Goal: Find specific page/section: Find specific page/section

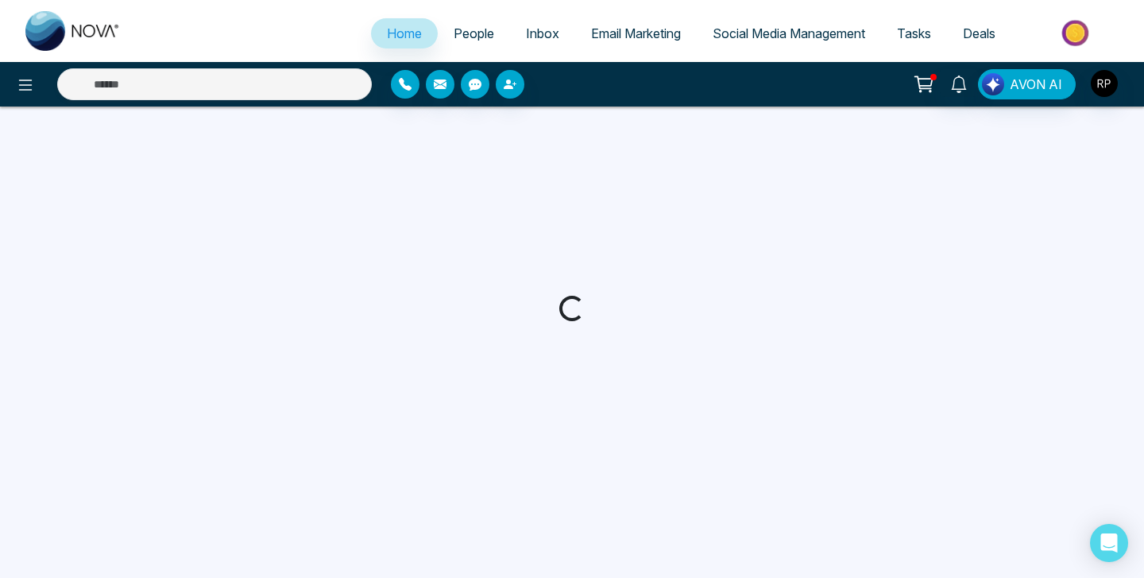
select select "*"
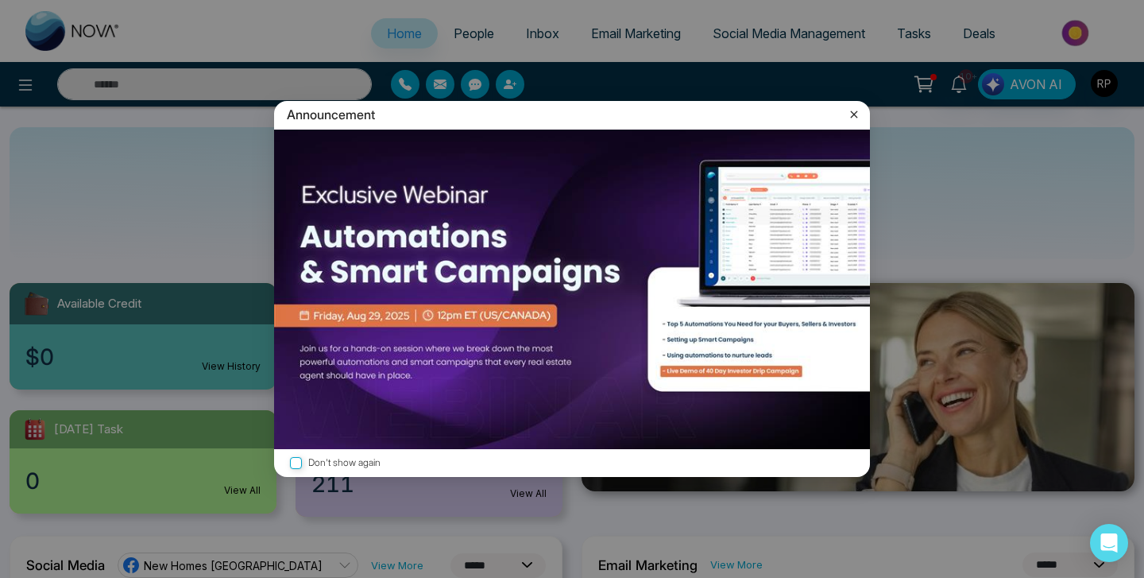
click at [849, 113] on icon at bounding box center [854, 114] width 16 height 16
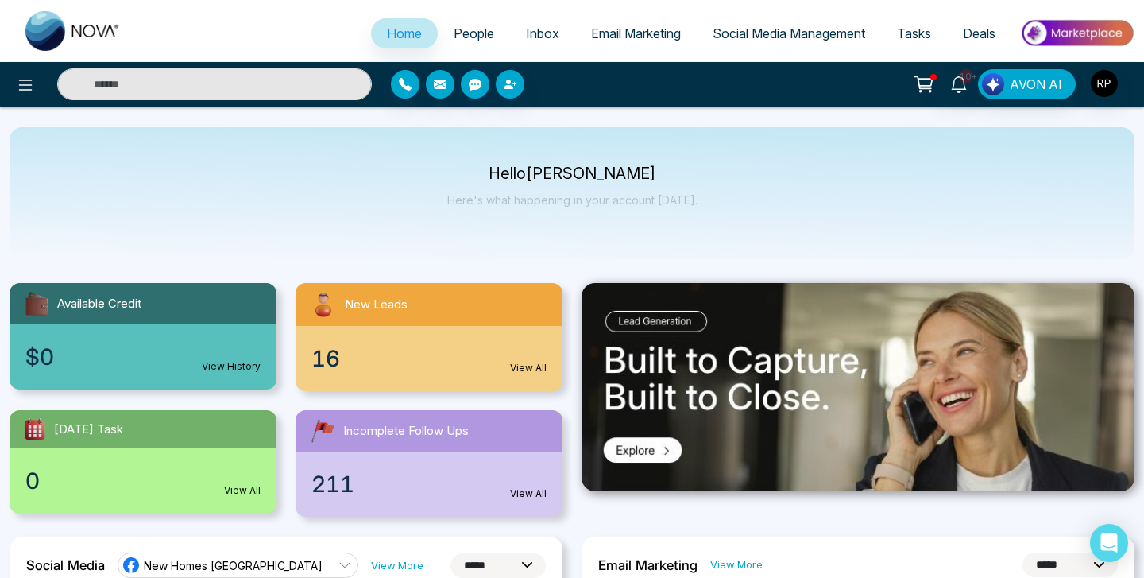
click at [462, 29] on span "People" at bounding box center [474, 33] width 41 height 16
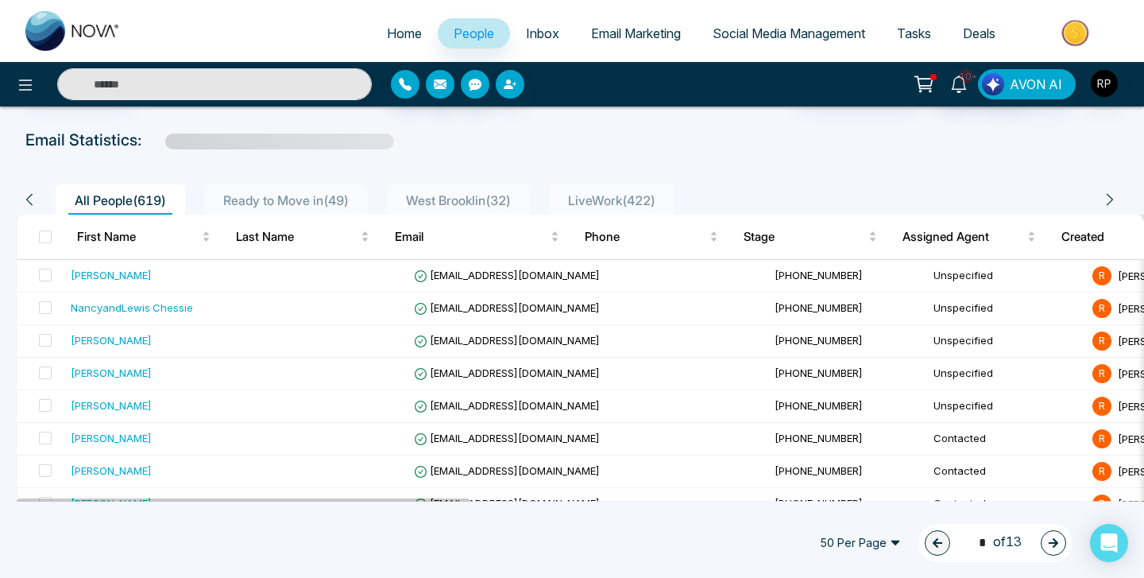
scroll to position [63, 0]
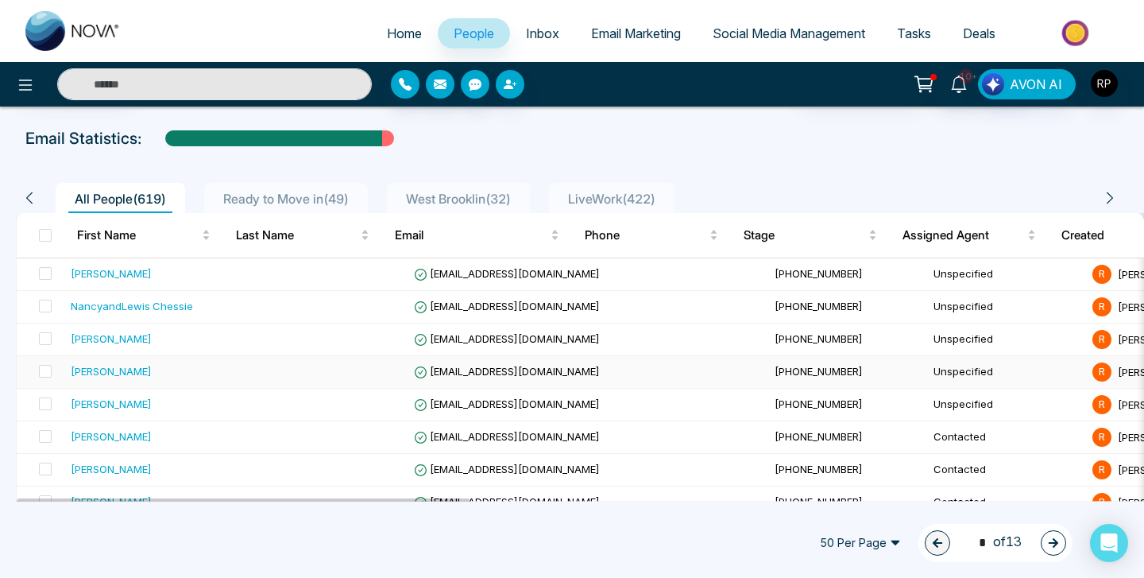
click at [125, 375] on div "[PERSON_NAME]" at bounding box center [111, 371] width 81 height 16
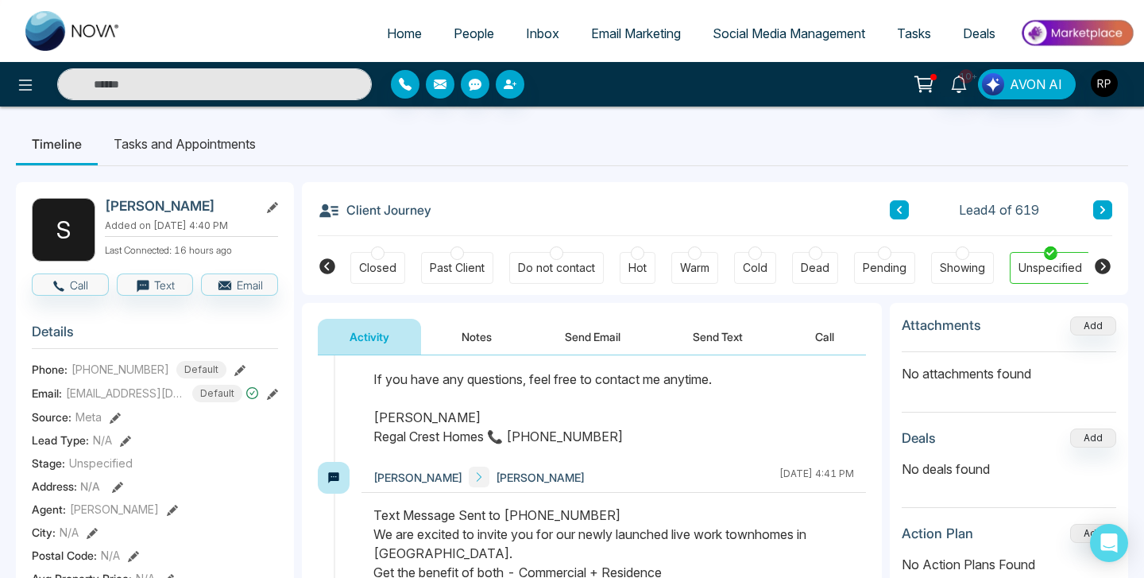
click at [1107, 214] on button at bounding box center [1102, 209] width 19 height 19
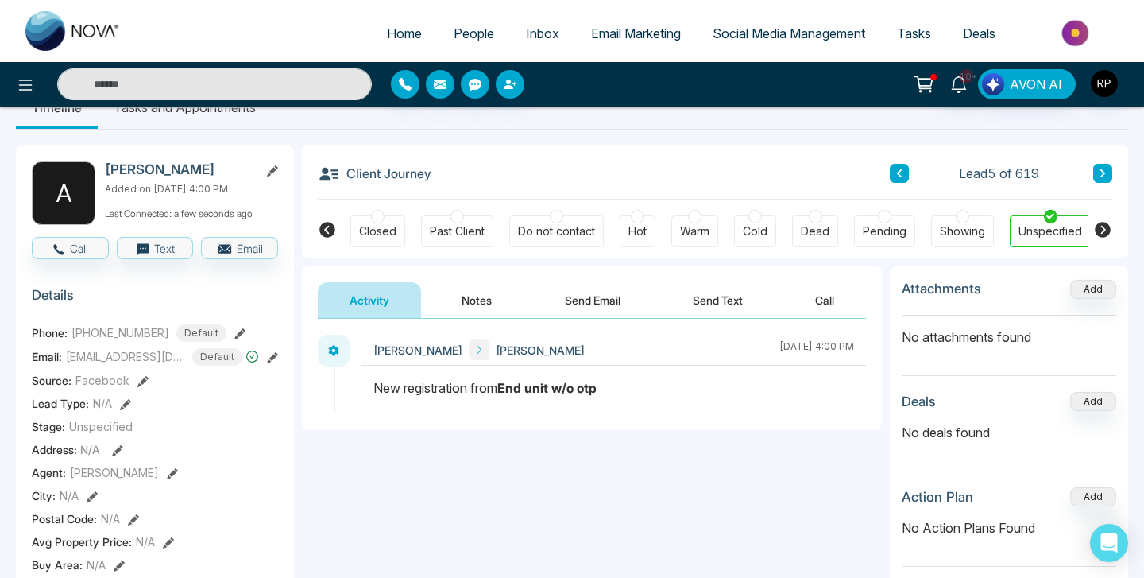
scroll to position [40, 0]
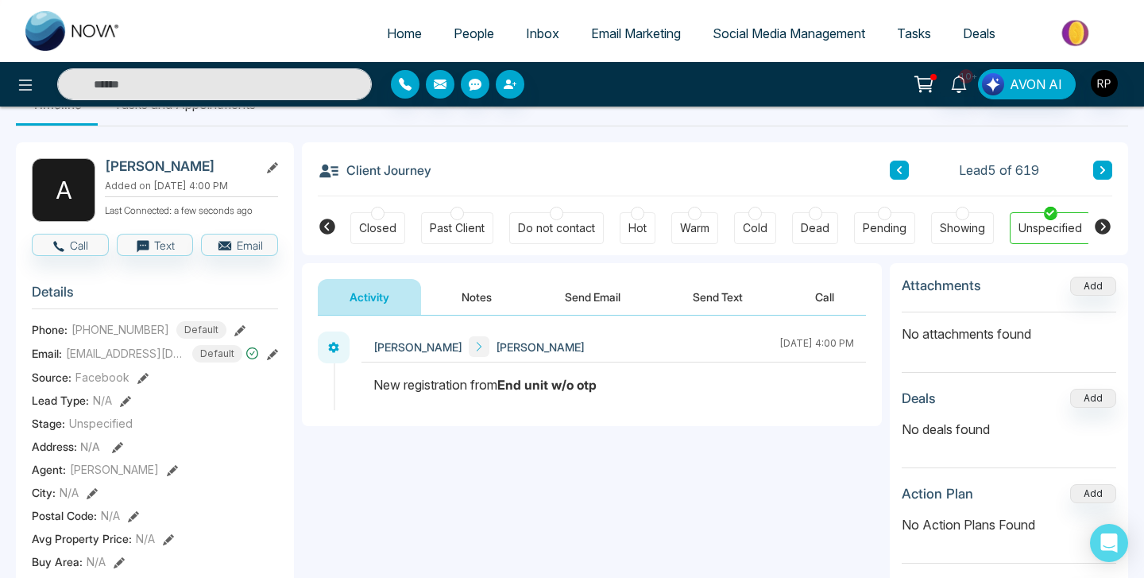
click at [480, 306] on button "Notes" at bounding box center [477, 297] width 94 height 36
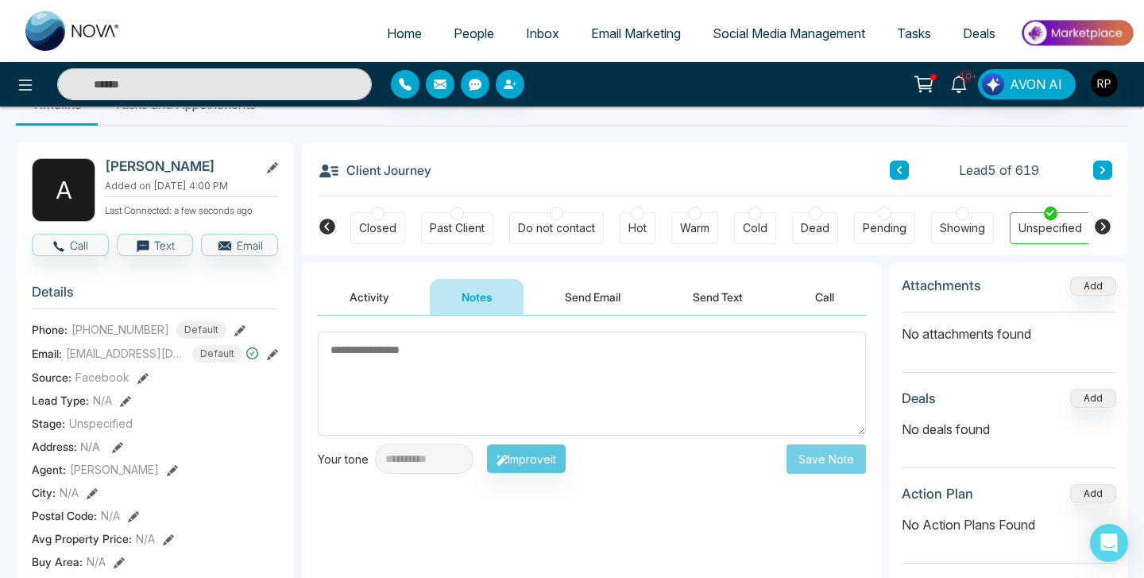
click at [1096, 164] on button at bounding box center [1102, 169] width 19 height 19
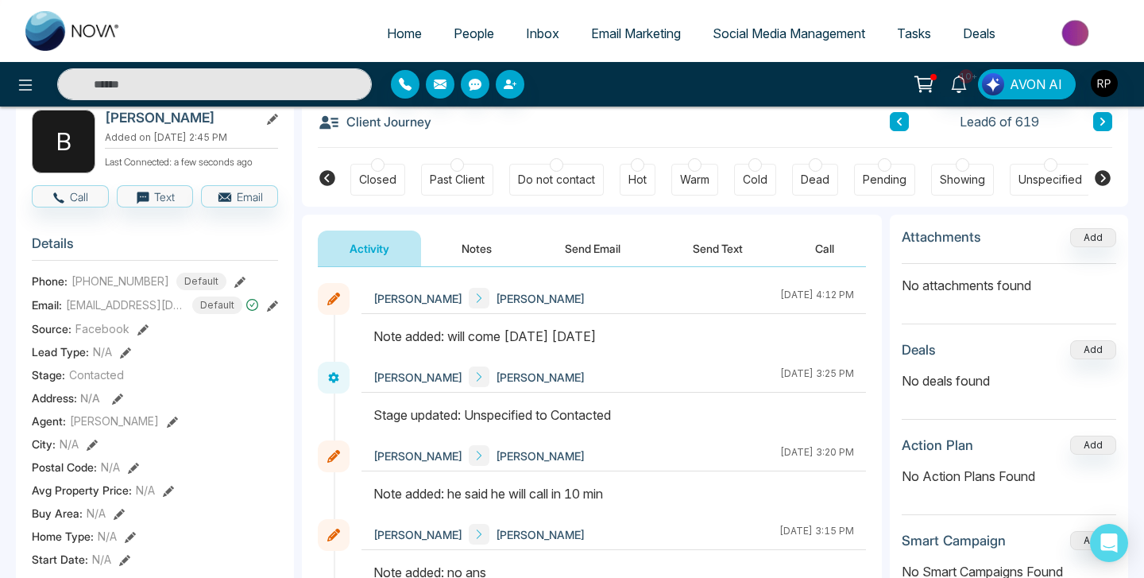
scroll to position [83, 0]
